Goal: Task Accomplishment & Management: Use online tool/utility

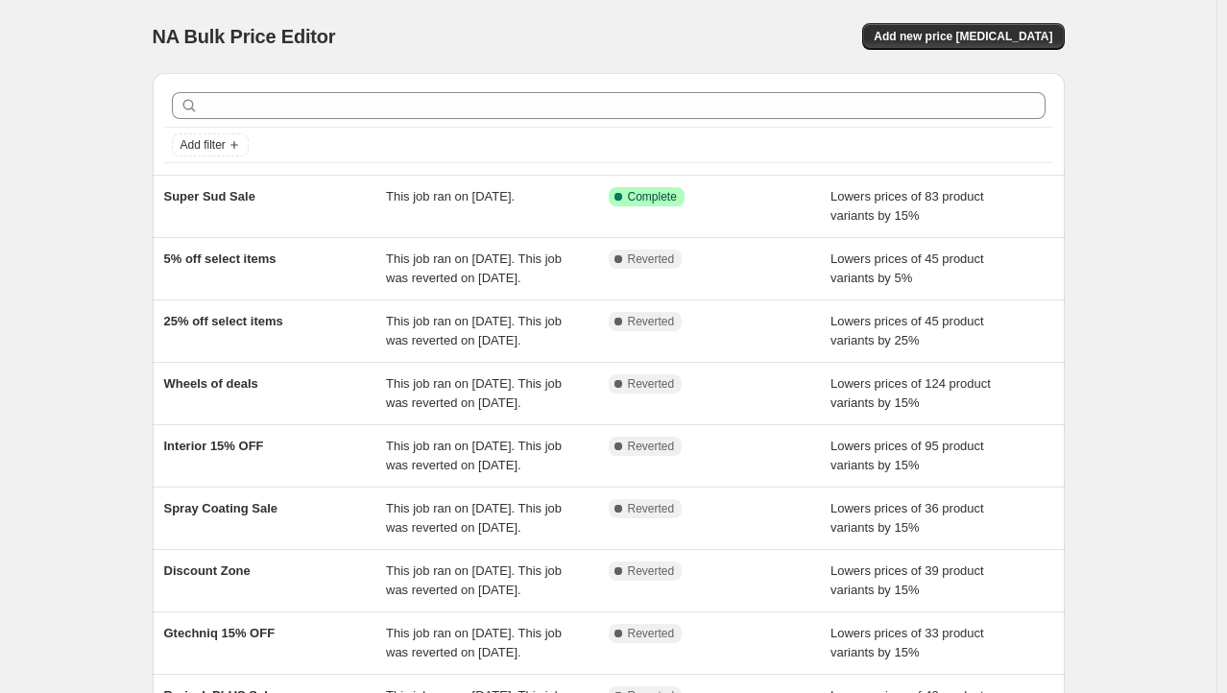
click at [84, 240] on div "NA Bulk Price Editor. This page is ready NA Bulk Price Editor Add new price [ME…" at bounding box center [608, 494] width 1216 height 989
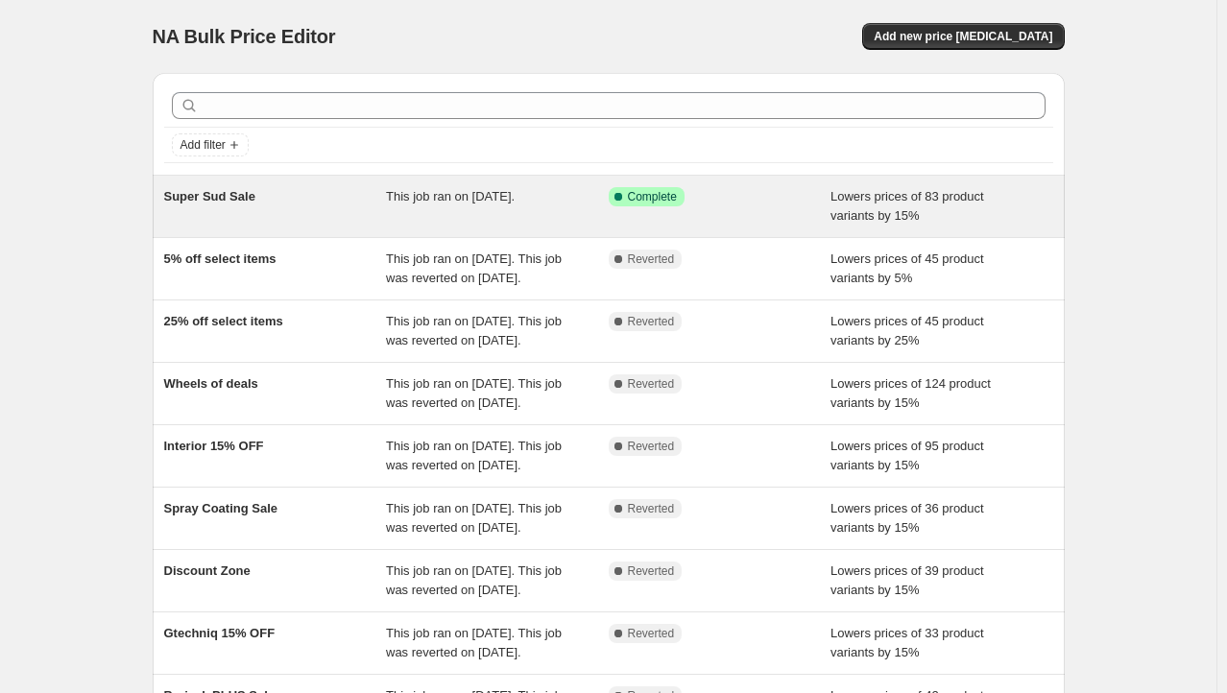
click at [291, 216] on div "Super Sud Sale" at bounding box center [275, 206] width 223 height 38
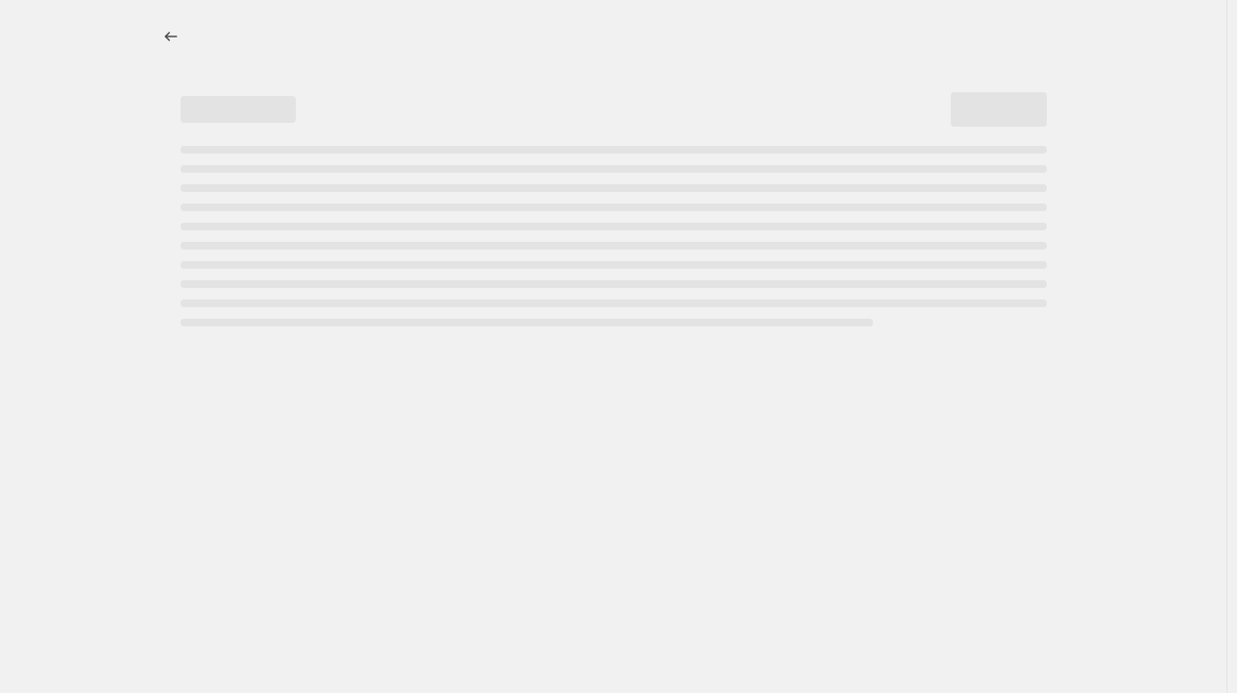
select select "percentage"
select select "collection"
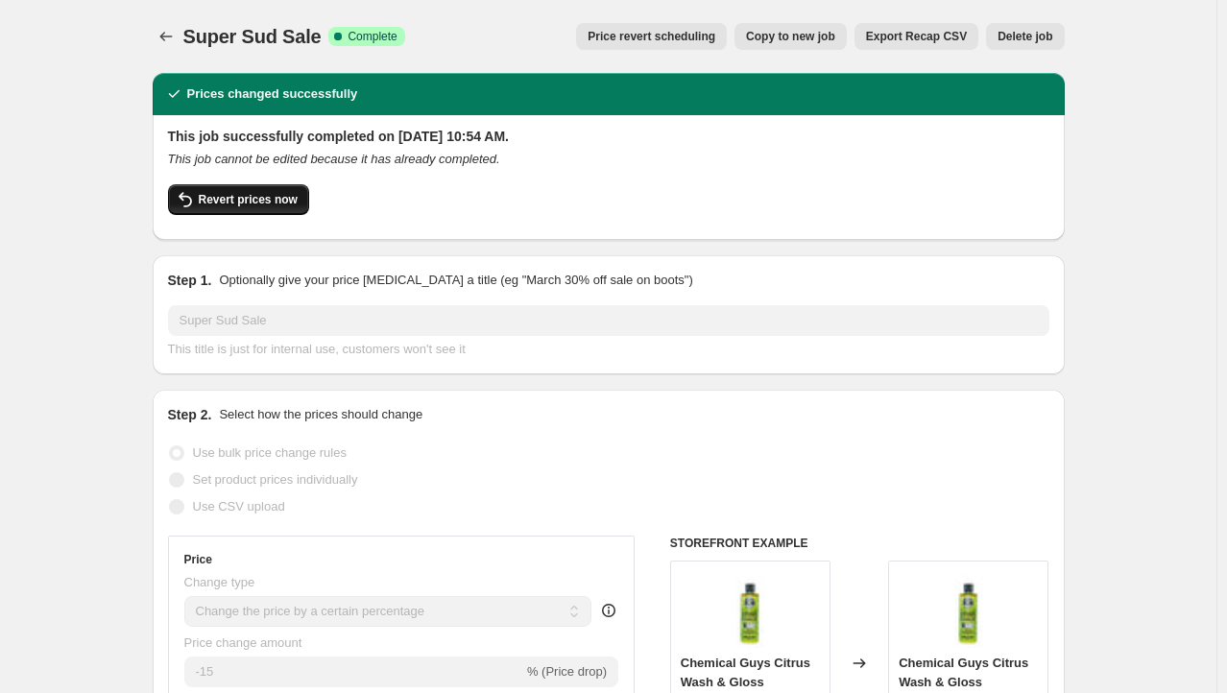
click at [277, 196] on span "Revert prices now" at bounding box center [248, 199] width 99 height 15
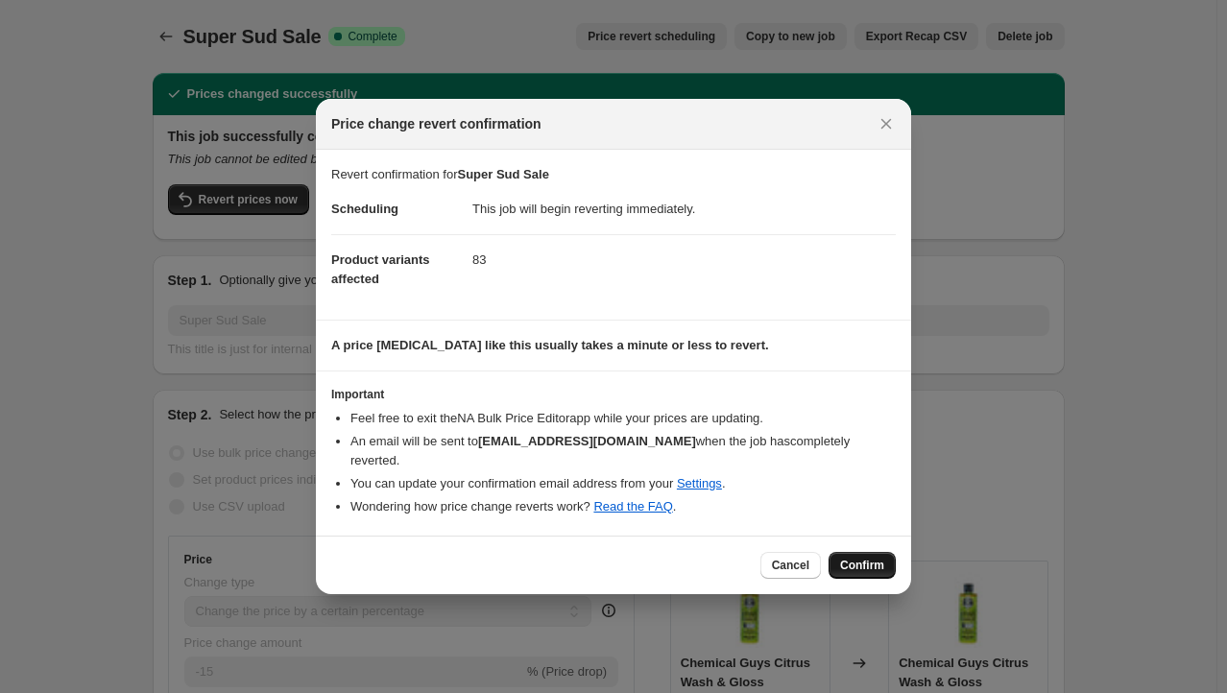
click at [866, 560] on span "Confirm" at bounding box center [862, 565] width 44 height 15
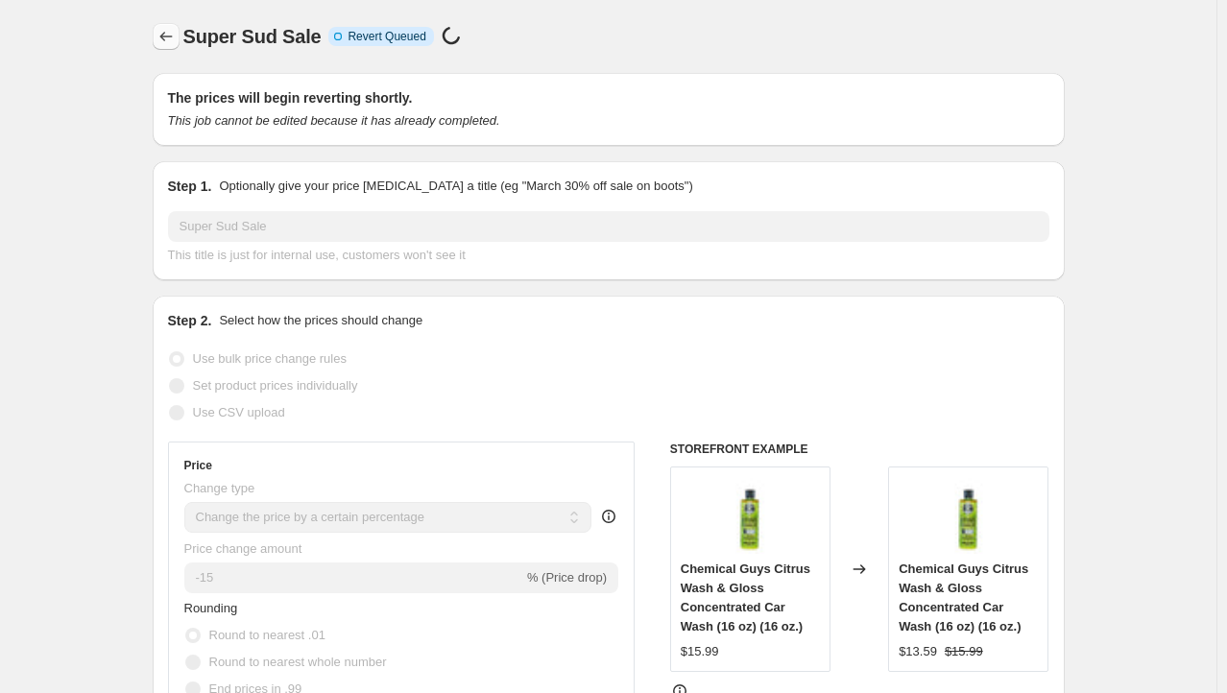
click at [162, 41] on icon "Price change jobs" at bounding box center [165, 36] width 19 height 19
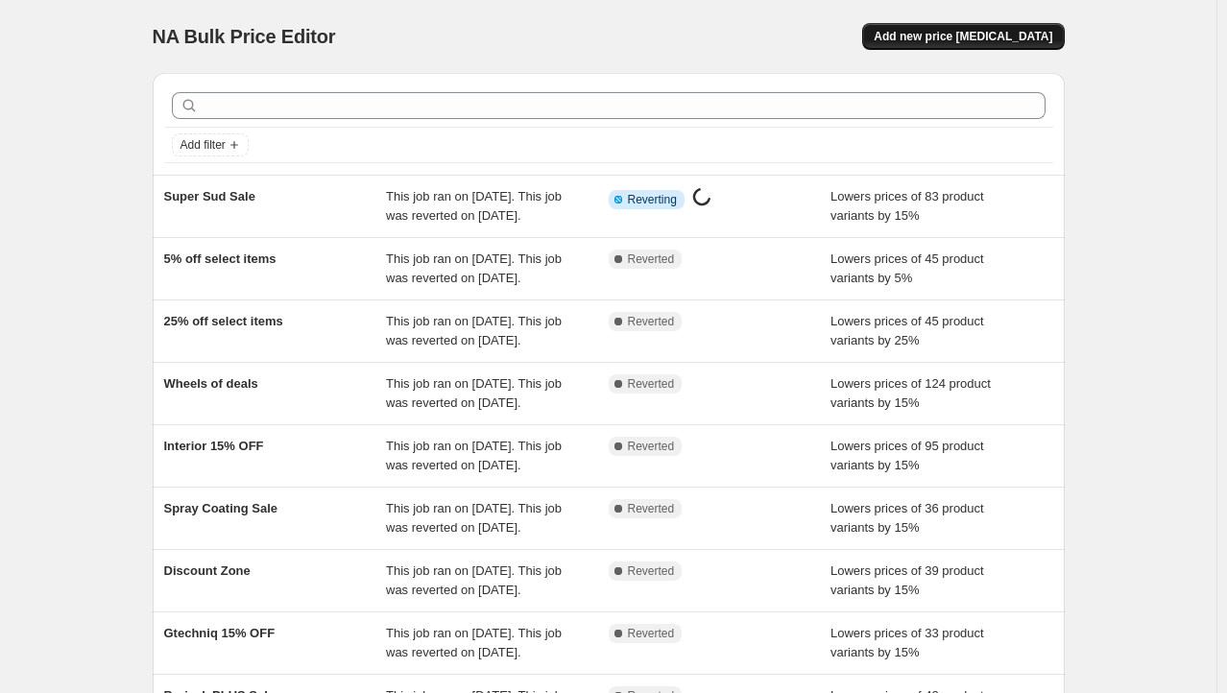
click at [949, 46] on button "Add new price [MEDICAL_DATA]" at bounding box center [963, 36] width 202 height 27
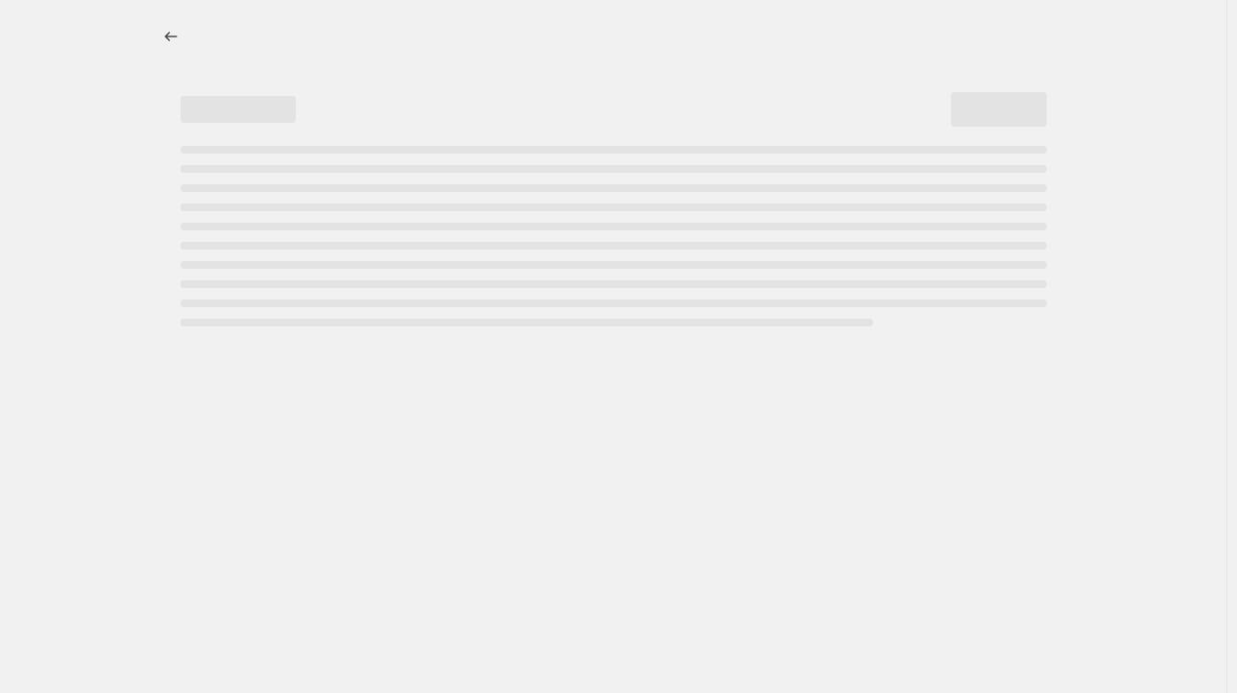
select select "percentage"
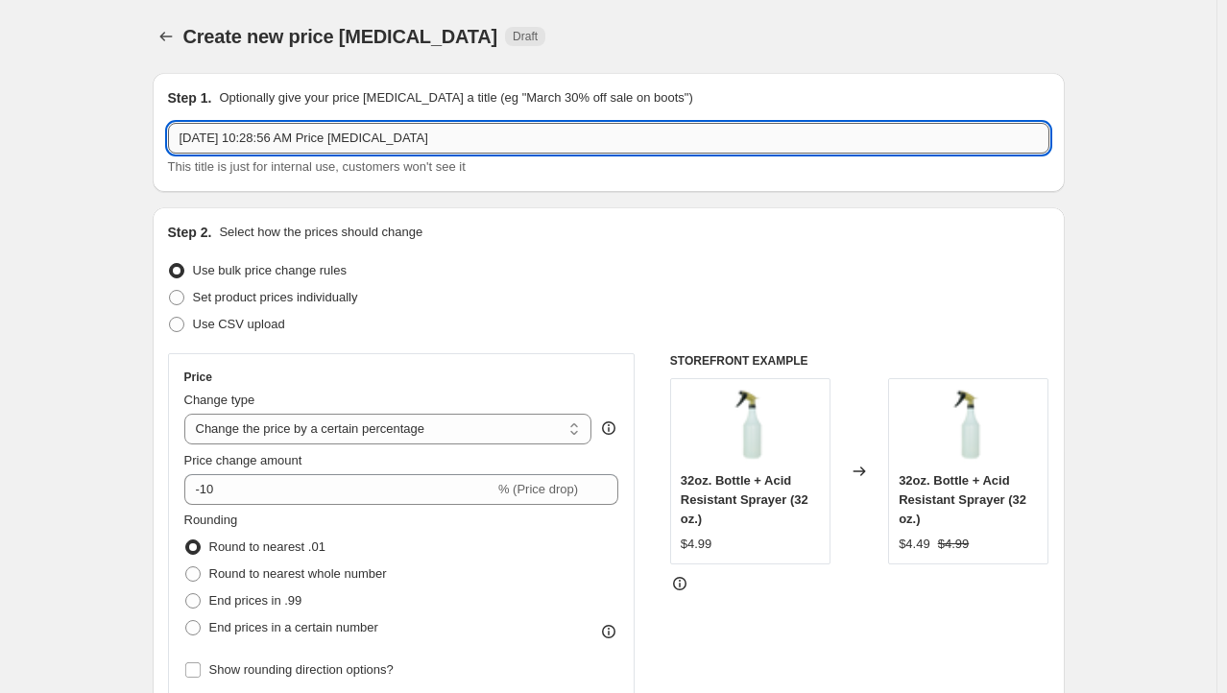
click at [303, 129] on input "[DATE] 10:28:56 AM Price [MEDICAL_DATA]" at bounding box center [608, 138] width 881 height 31
click at [305, 129] on input "[DATE] 10:28:56 AM Price [MEDICAL_DATA]" at bounding box center [608, 138] width 881 height 31
type input "25% OFF Sale Discount Zone"
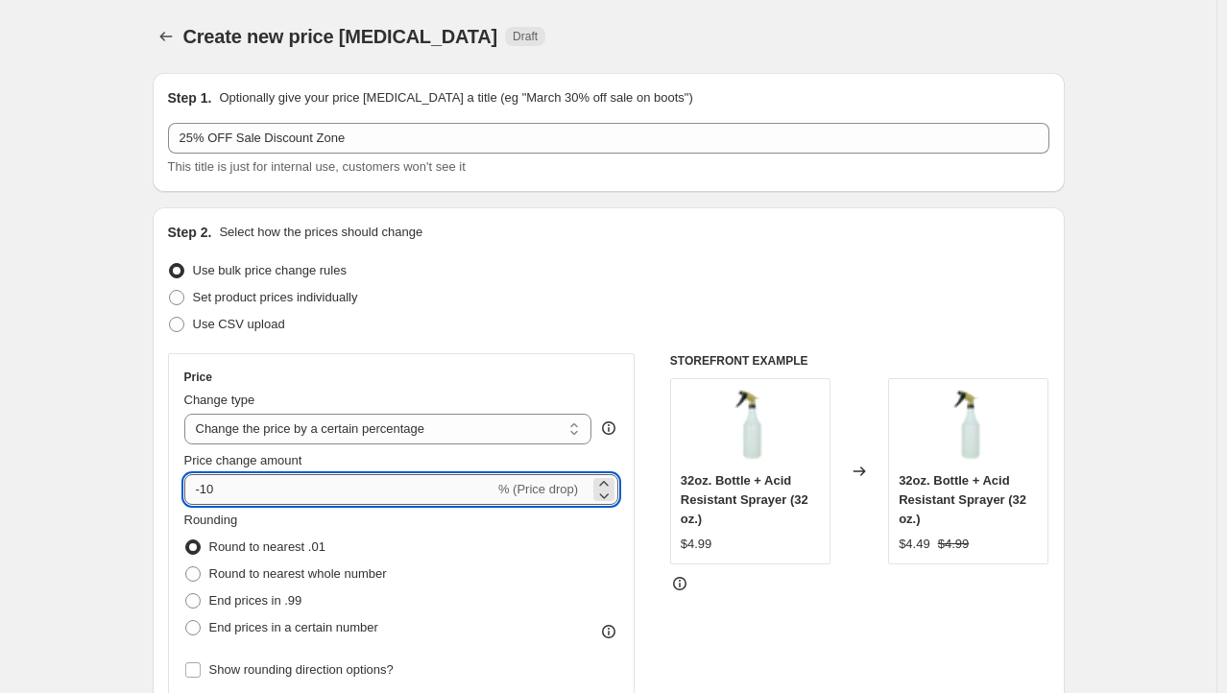
click at [246, 480] on input "-10" at bounding box center [339, 489] width 310 height 31
type input "-5"
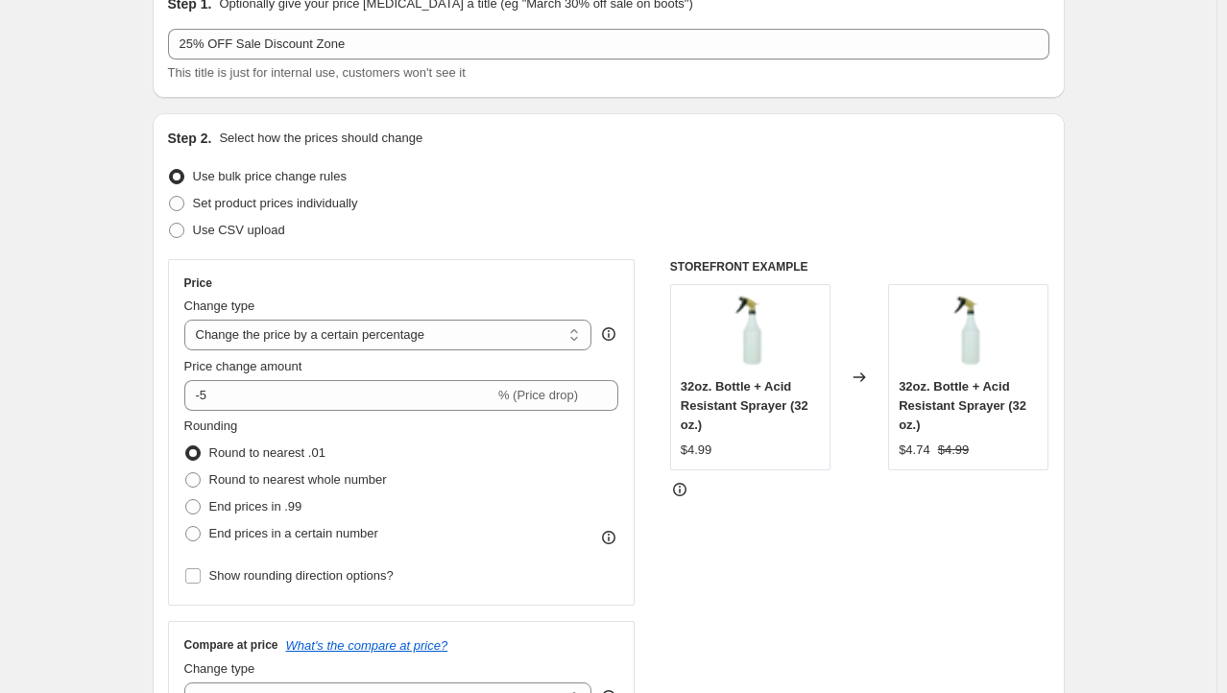
scroll to position [96, 0]
click at [351, 339] on select "Change the price to a certain amount Change the price by a certain amount Chang…" at bounding box center [388, 333] width 408 height 31
click at [188, 318] on select "Change the price to a certain amount Change the price by a certain amount Chang…" at bounding box center [388, 333] width 408 height 31
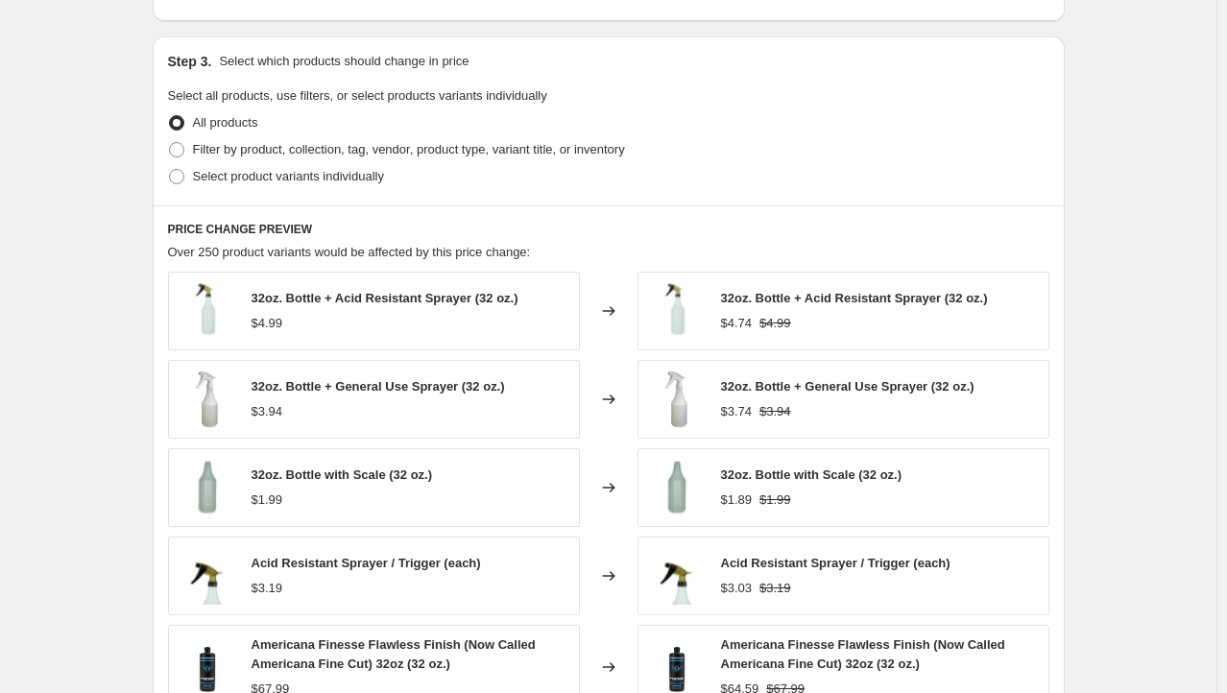
scroll to position [768, 0]
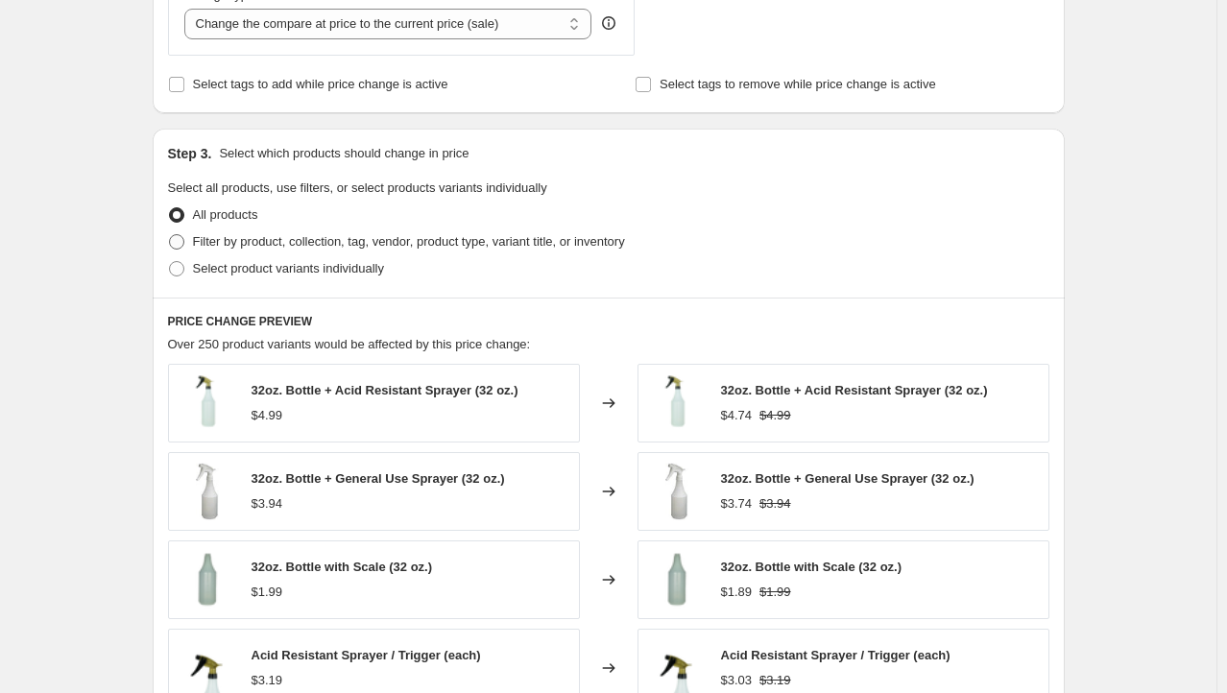
click at [377, 236] on span "Filter by product, collection, tag, vendor, product type, variant title, or inv…" at bounding box center [409, 241] width 432 height 14
click at [170, 235] on input "Filter by product, collection, tag, vendor, product type, variant title, or inv…" at bounding box center [169, 234] width 1 height 1
radio input "true"
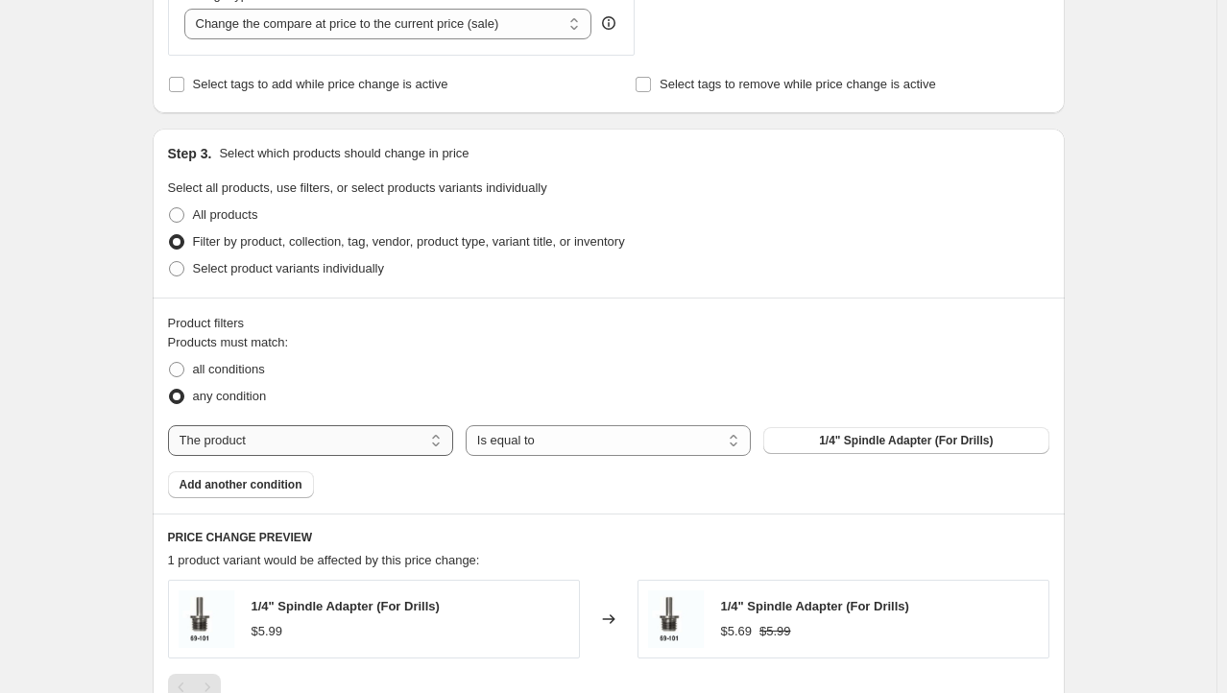
click at [323, 451] on select "The product The product's collection The product's tag The product's vendor The…" at bounding box center [310, 440] width 285 height 31
select select "collection"
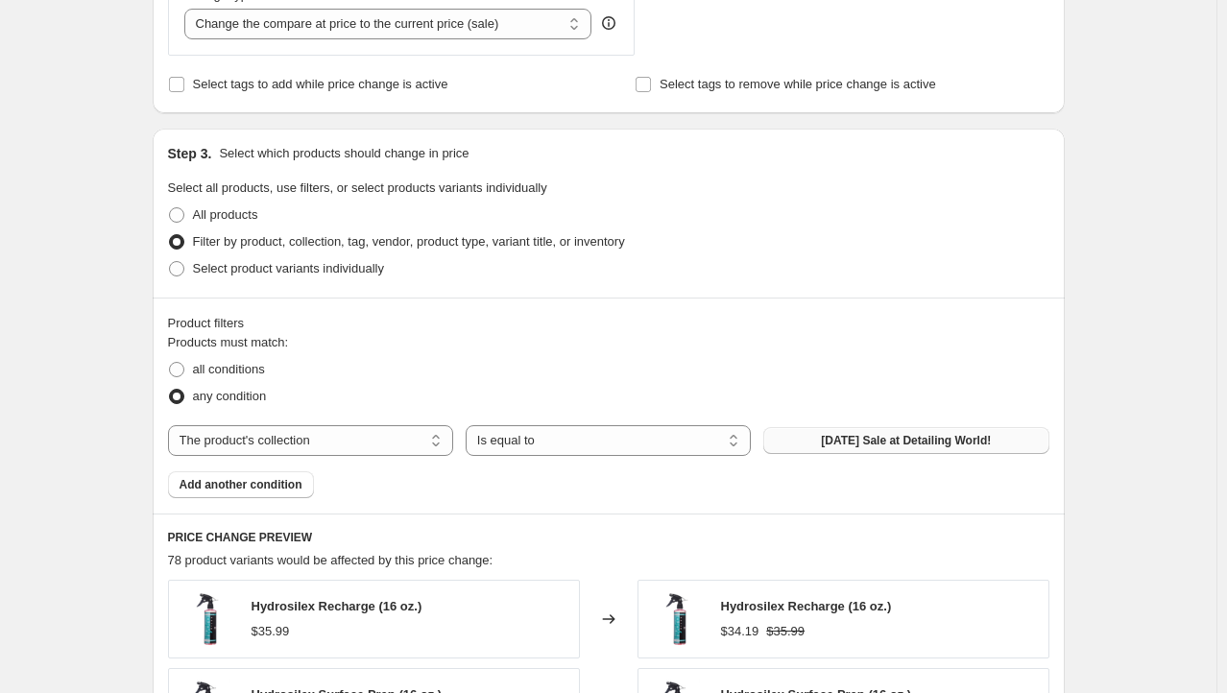
click at [854, 437] on span "[DATE] Sale at Detailing World!" at bounding box center [906, 440] width 170 height 15
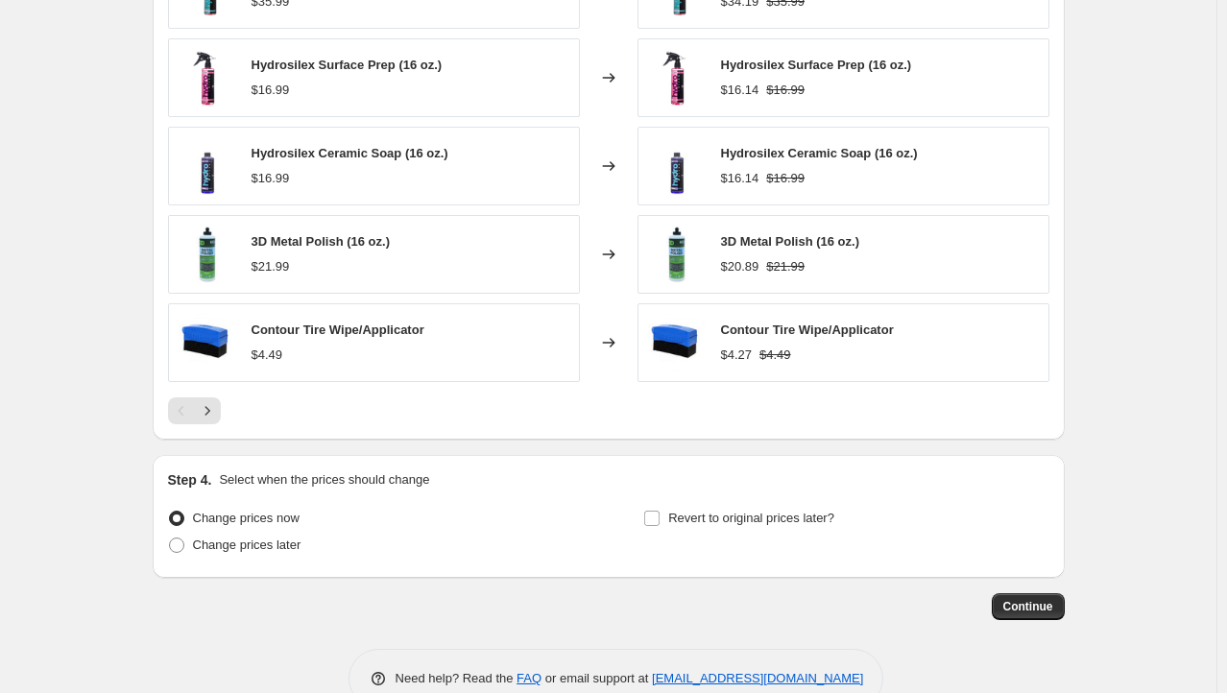
scroll to position [0, 0]
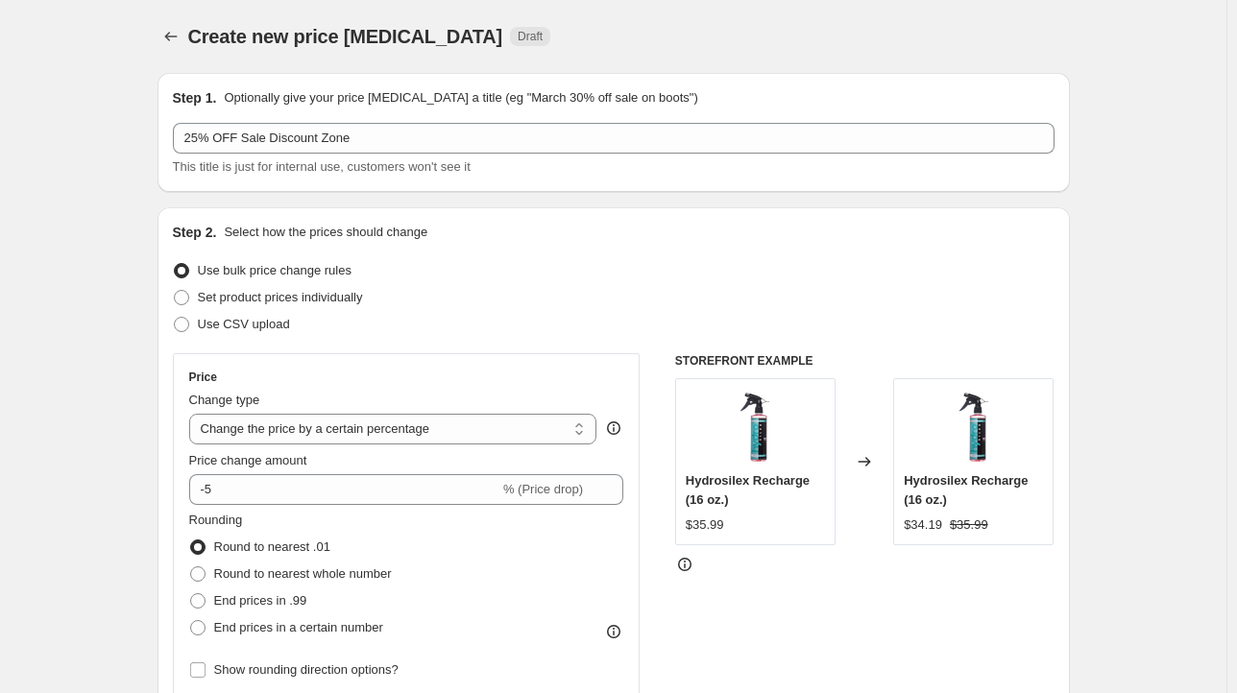
select select "percentage"
select select "collection"
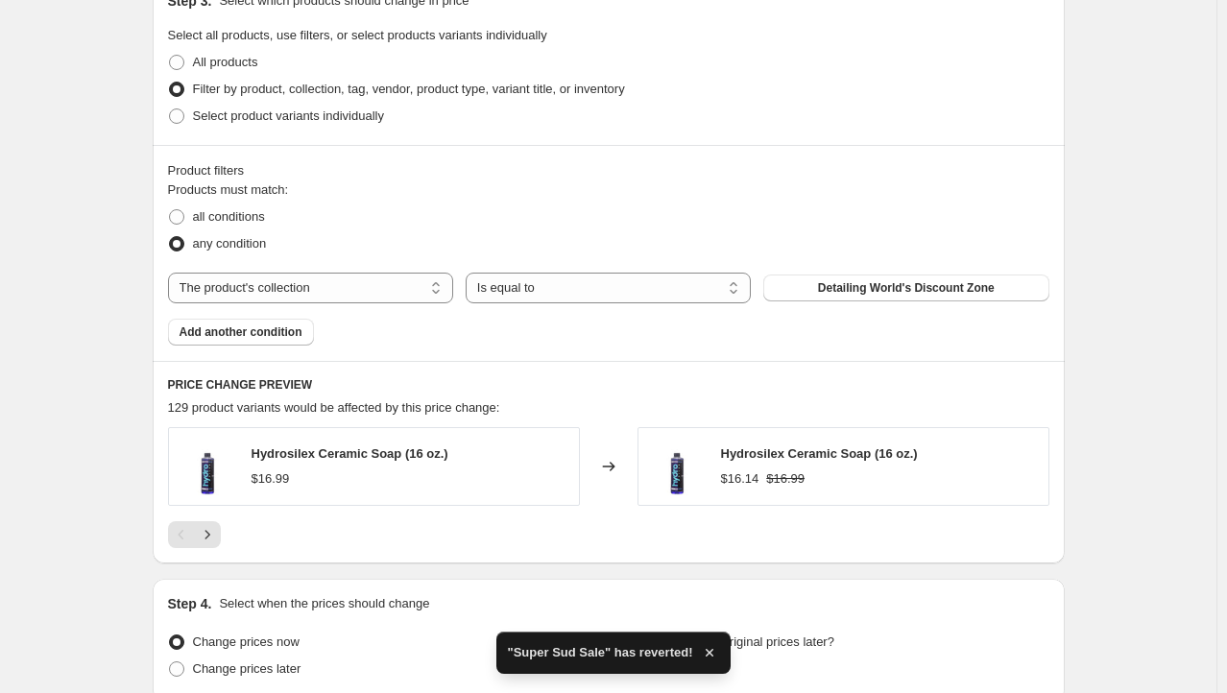
scroll to position [1087, 0]
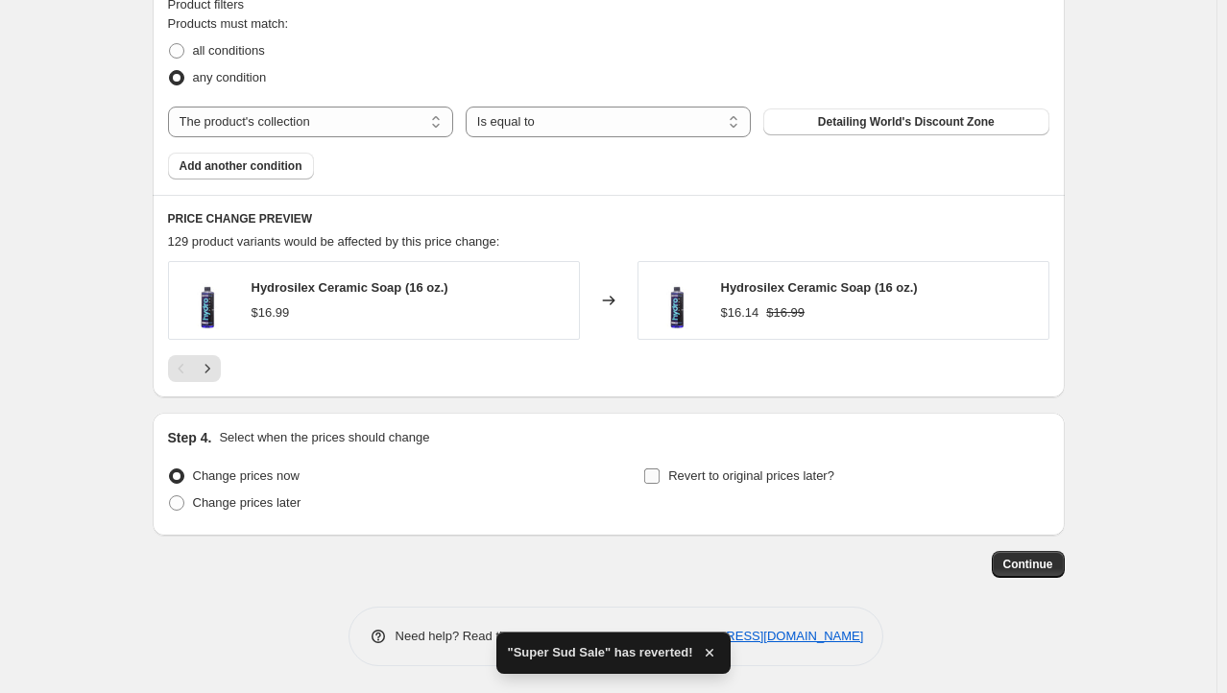
click at [654, 478] on input "Revert to original prices later?" at bounding box center [651, 475] width 15 height 15
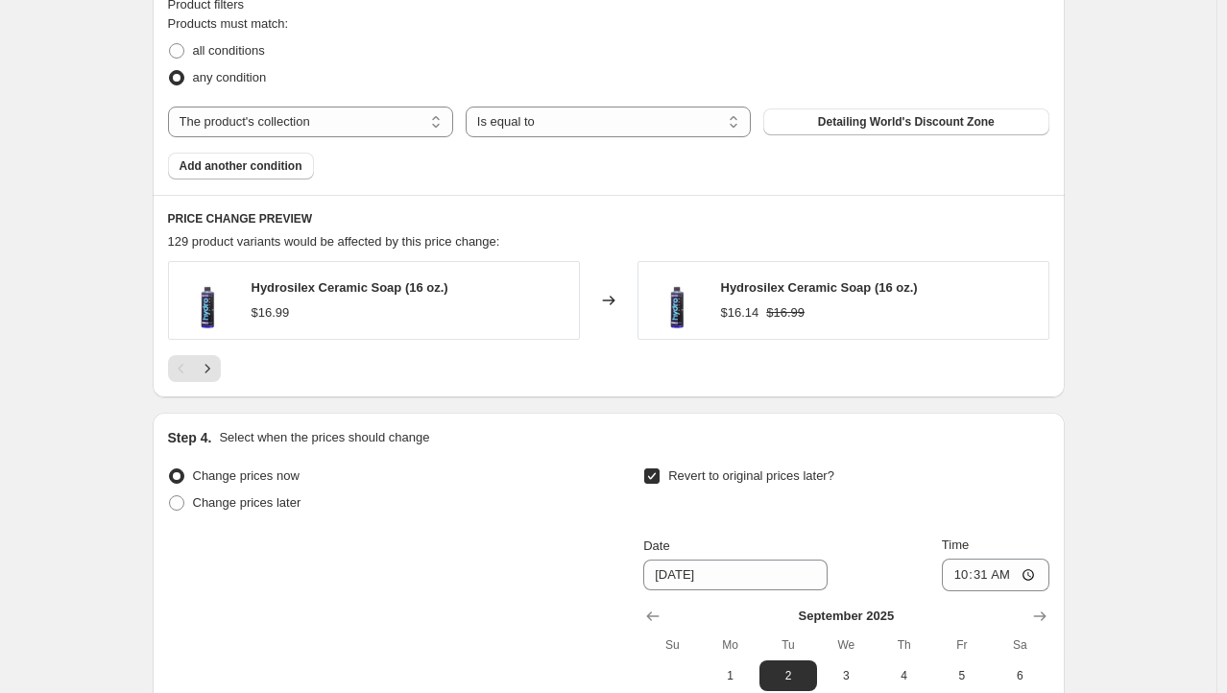
click at [660, 478] on input "Revert to original prices later?" at bounding box center [651, 475] width 15 height 15
checkbox input "false"
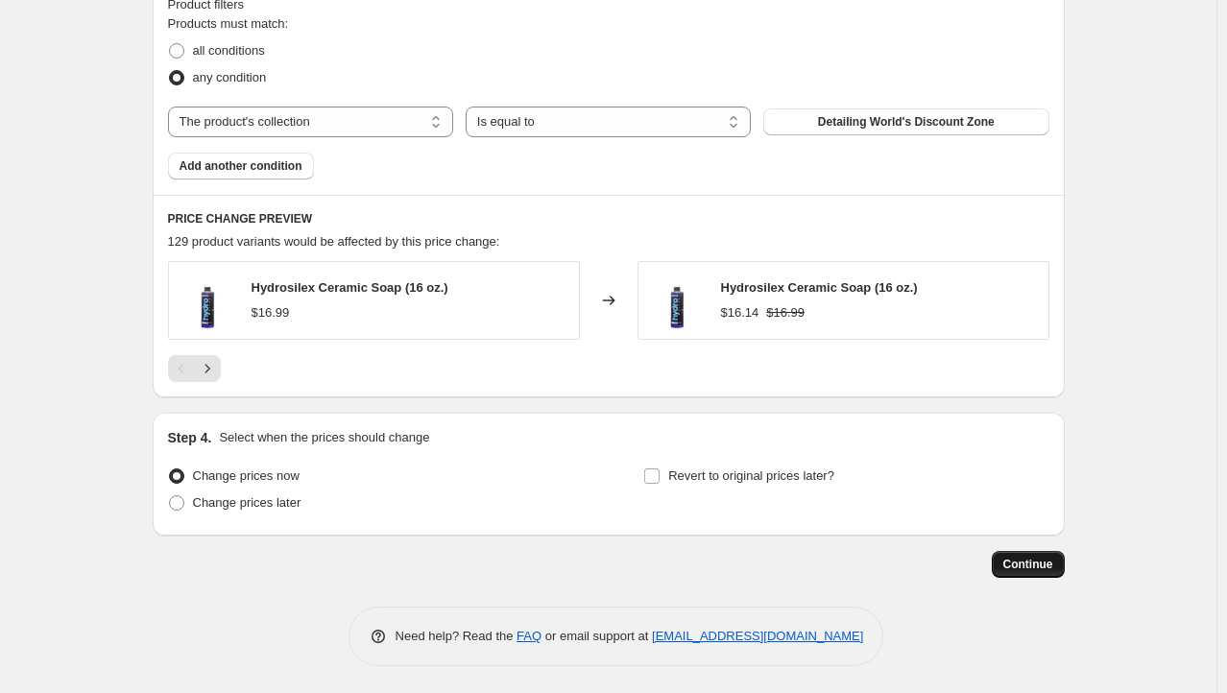
click at [1014, 566] on span "Continue" at bounding box center [1028, 564] width 50 height 15
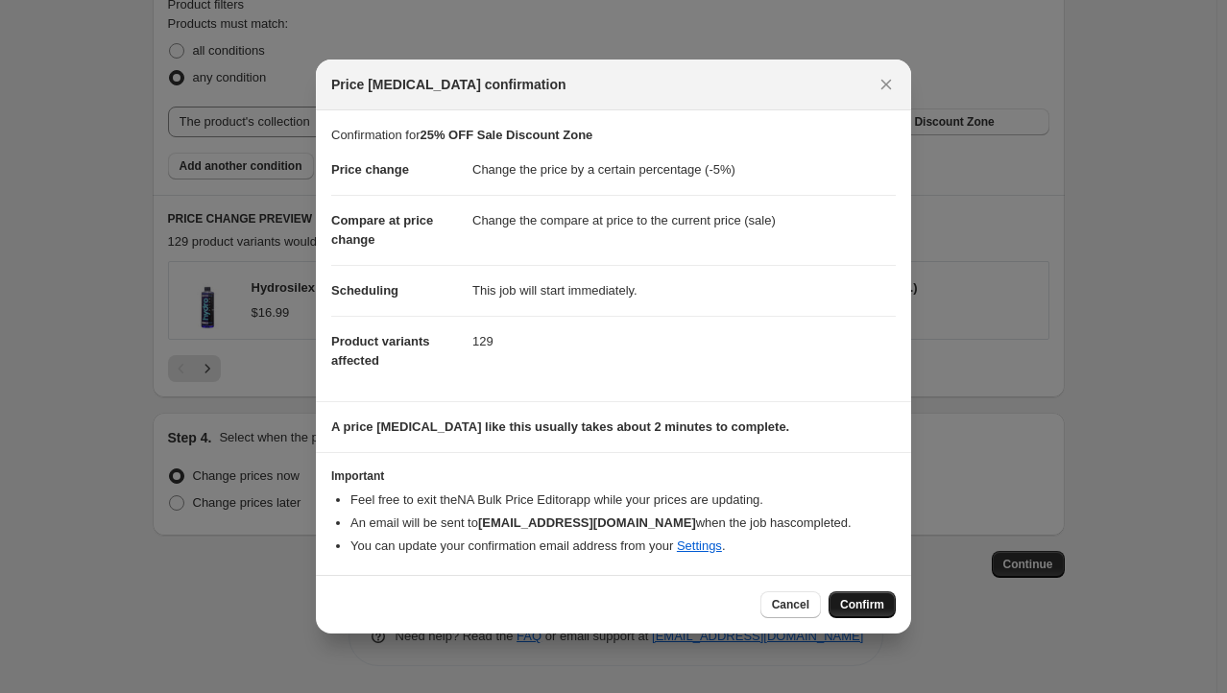
click at [853, 601] on span "Confirm" at bounding box center [862, 604] width 44 height 15
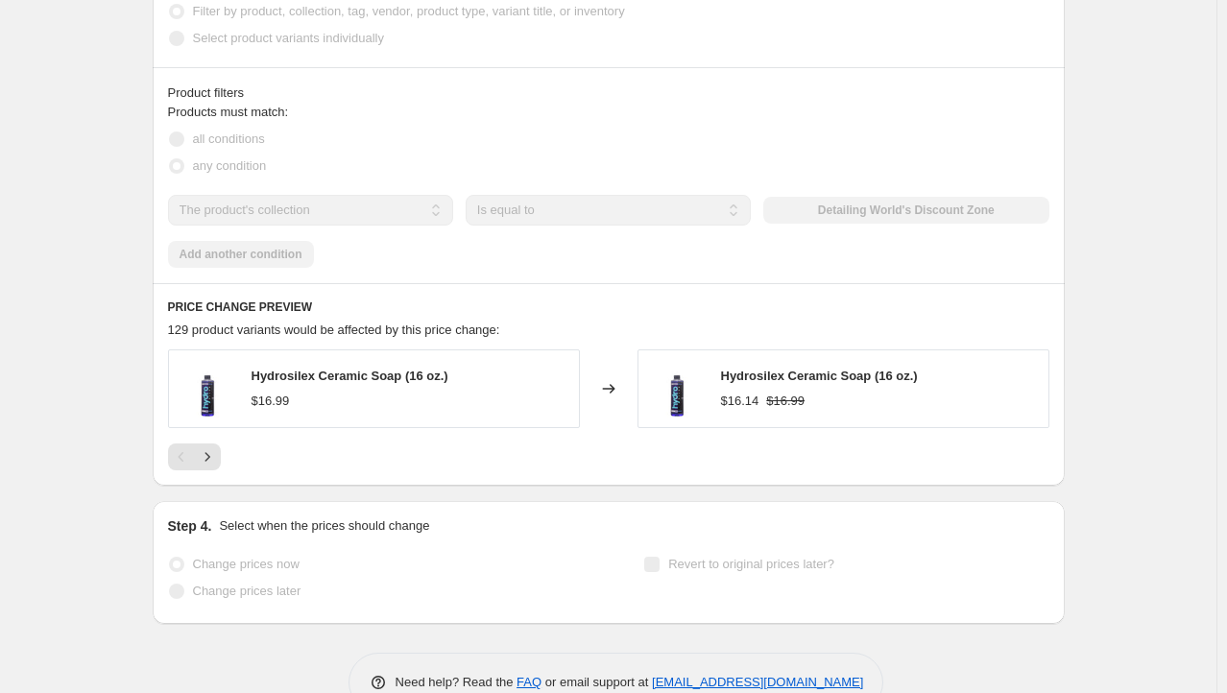
scroll to position [1137, 0]
click at [158, 313] on div "PRICE CHANGE PREVIEW 129 product variants would be affected by this price chang…" at bounding box center [609, 384] width 912 height 203
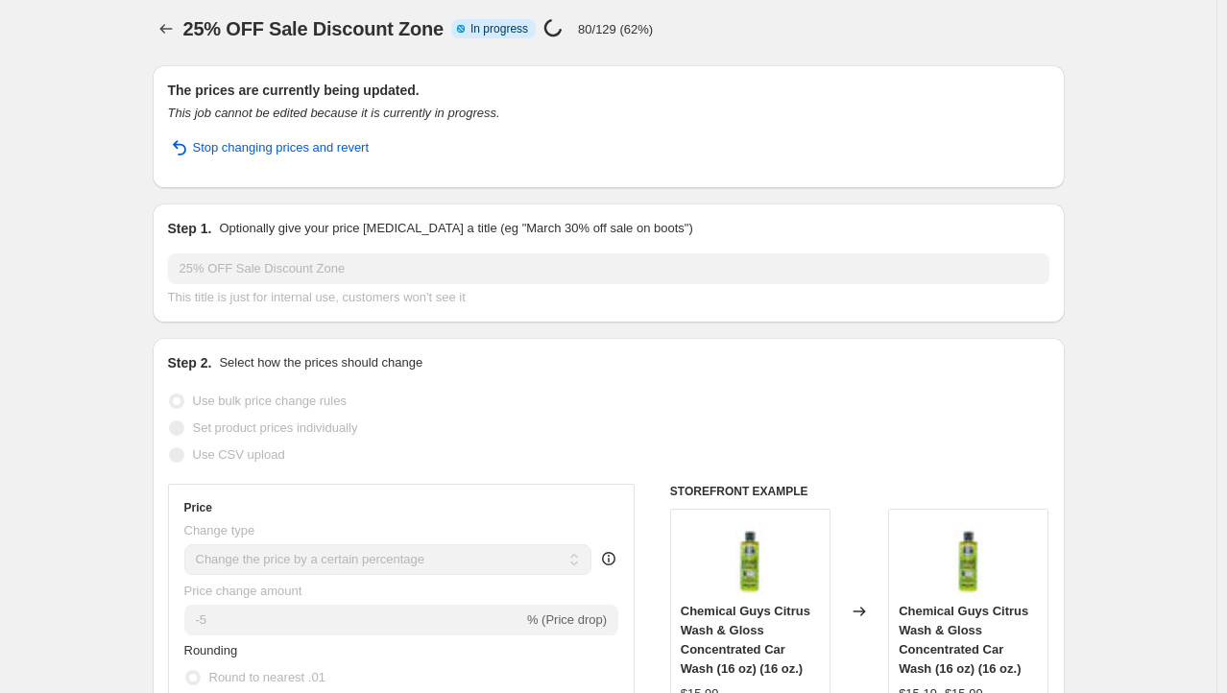
scroll to position [0, 0]
